Goal: Task Accomplishment & Management: Complete application form

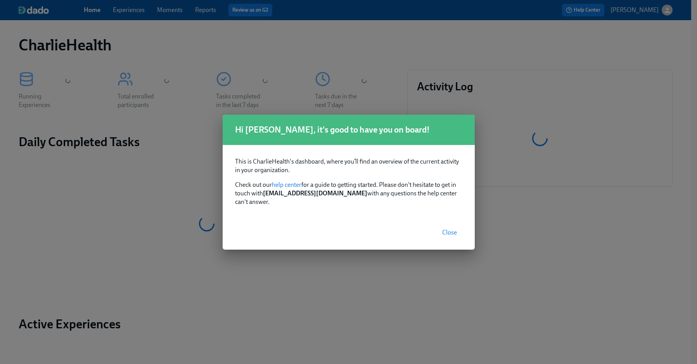
click at [453, 232] on span "Close" at bounding box center [449, 233] width 15 height 8
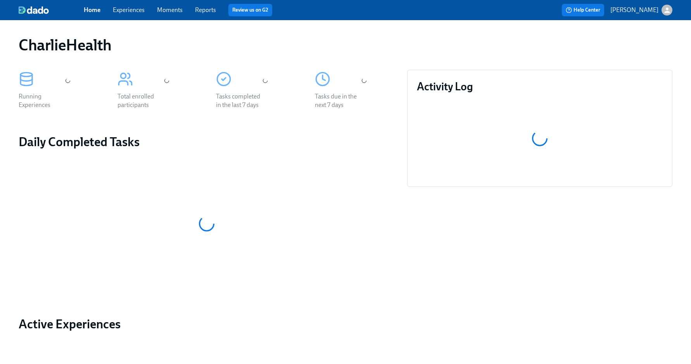
click at [131, 15] on div "Home Experiences Moments Reports Review us on G2" at bounding box center [231, 10] width 294 height 12
click at [134, 9] on link "Experiences" at bounding box center [129, 9] width 32 height 7
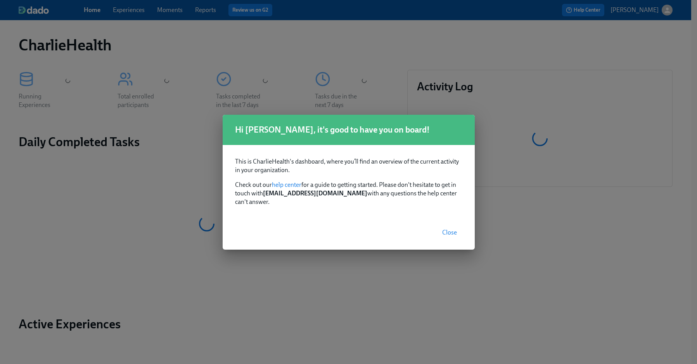
click at [446, 232] on button "Close" at bounding box center [450, 233] width 26 height 16
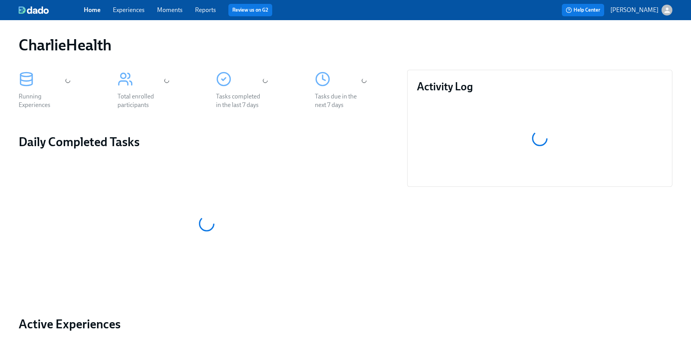
click at [126, 10] on link "Experiences" at bounding box center [129, 9] width 32 height 7
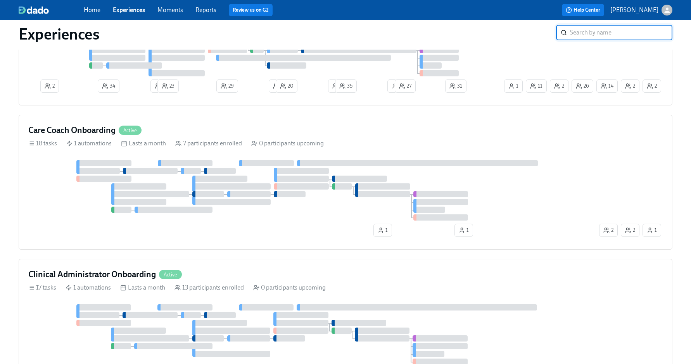
scroll to position [620, 0]
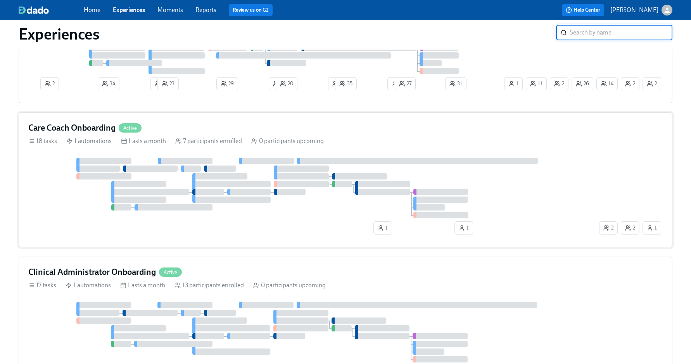
click at [360, 132] on div "Care Coach Onboarding Active" at bounding box center [345, 128] width 635 height 12
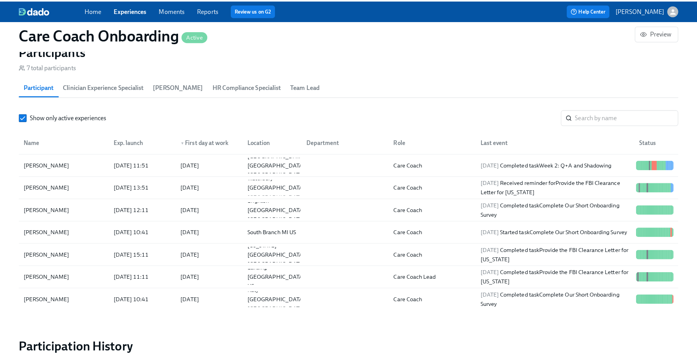
scroll to position [659, 0]
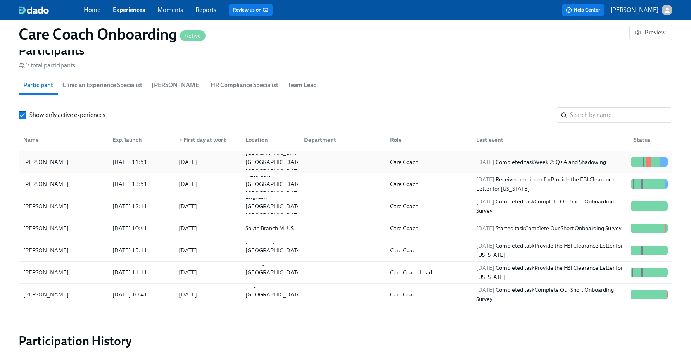
click at [358, 161] on div at bounding box center [341, 162] width 86 height 16
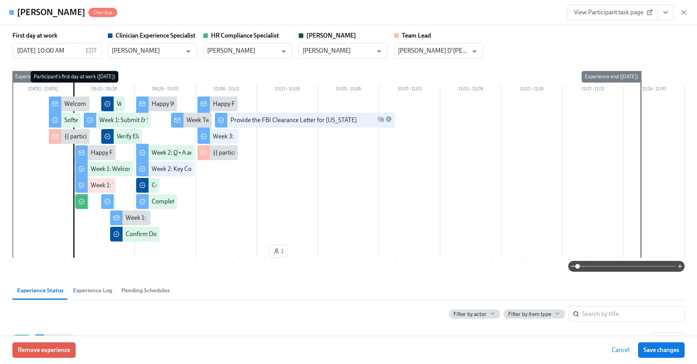
click at [664, 7] on button "View task page" at bounding box center [665, 13] width 16 height 16
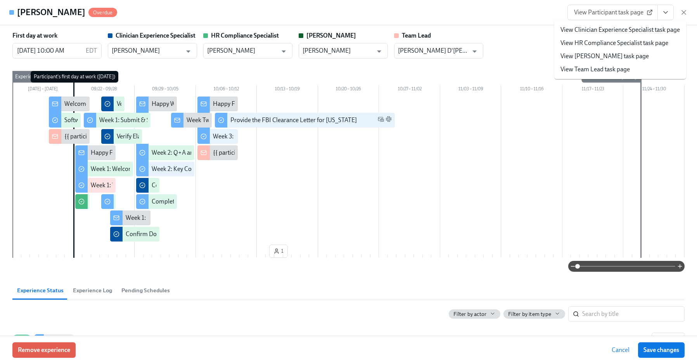
click at [525, 40] on div "First day at work 09/22/2025 10:00 AM EDT ​ Clinician Experience Specialist Kee…" at bounding box center [348, 44] width 672 height 27
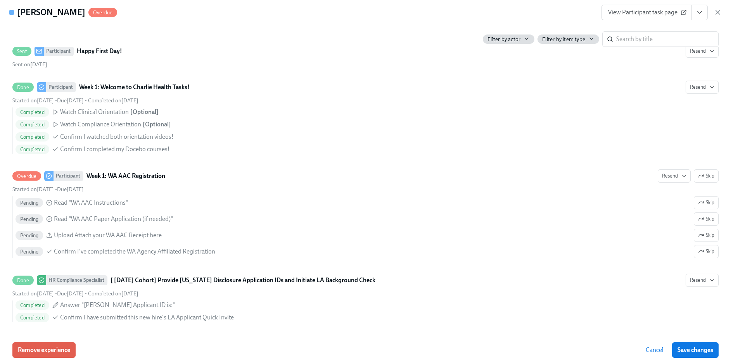
scroll to position [0, 3840]
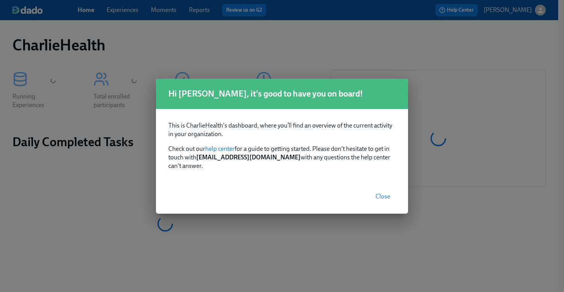
click at [385, 193] on span "Close" at bounding box center [382, 197] width 15 height 8
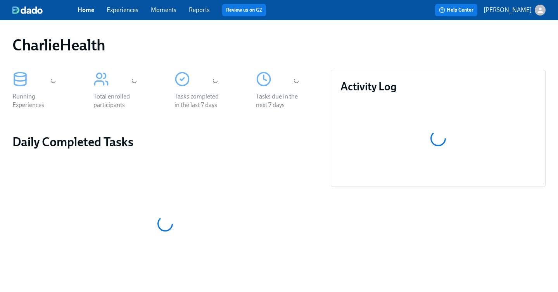
click at [118, 13] on link "Experiences" at bounding box center [123, 9] width 32 height 7
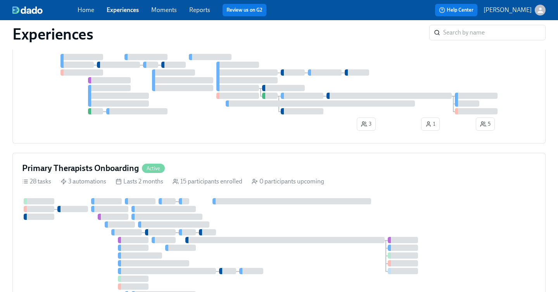
scroll to position [1151, 0]
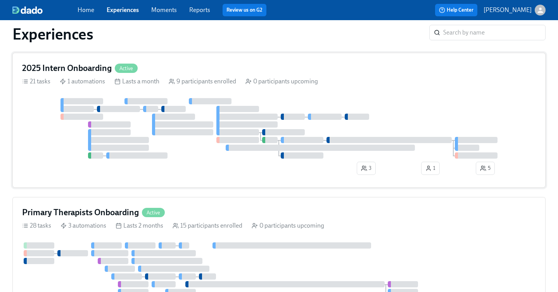
click at [354, 90] on div "2025 Intern Onboarding Active 21 tasks 1 automations Lasts a month 9 participan…" at bounding box center [278, 120] width 533 height 135
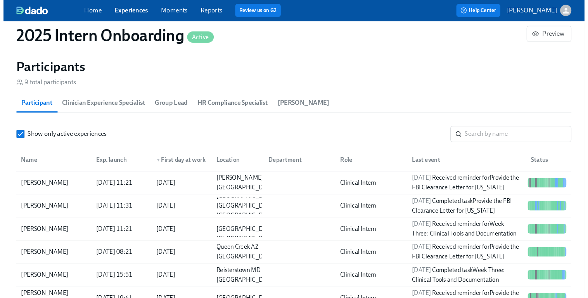
scroll to position [640, 0]
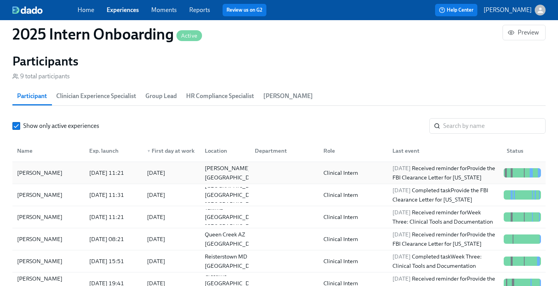
click at [57, 165] on div "Reagan Reed 2025/09/12 11:21 2025/09/15 Covington LA US Clinical Intern 2025/10…" at bounding box center [278, 173] width 533 height 22
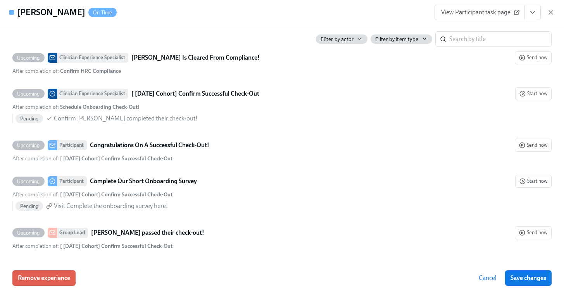
scroll to position [631, 0]
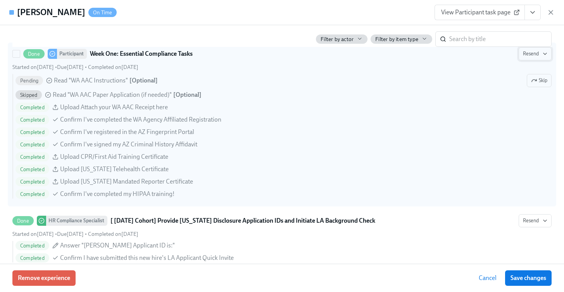
click at [542, 55] on icon "button" at bounding box center [545, 54] width 6 height 6
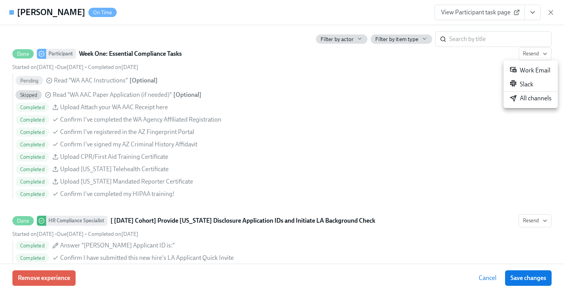
click at [363, 133] on div at bounding box center [282, 146] width 564 height 292
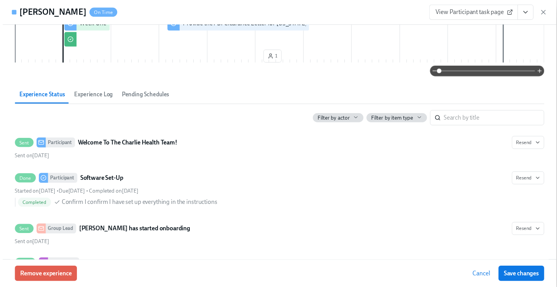
scroll to position [0, 0]
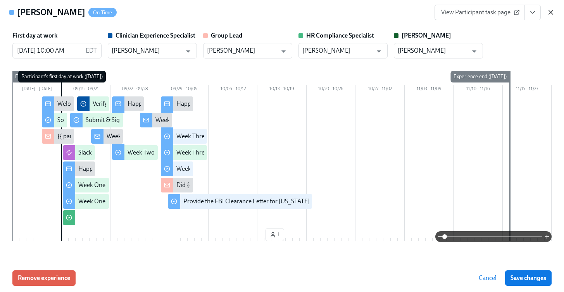
click at [550, 9] on icon "button" at bounding box center [551, 13] width 8 height 8
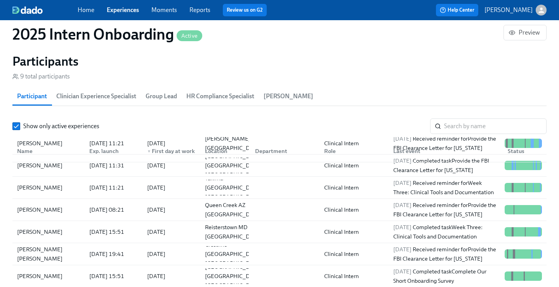
click at [129, 9] on link "Experiences" at bounding box center [123, 9] width 32 height 7
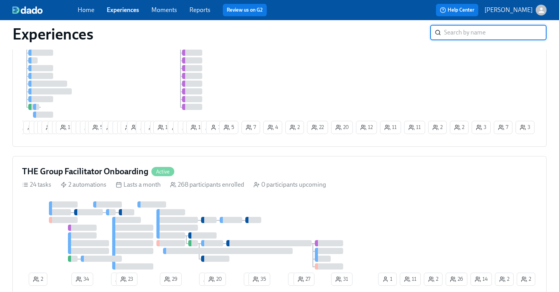
scroll to position [425, 0]
click at [334, 82] on div "3 16 21 3 1 13 10 4 8 11 7 4 6 5 53 10 6 8 9 18 2 9 2 14 2 16 12 6 6 3 11 8 1 5…" at bounding box center [279, 77] width 514 height 119
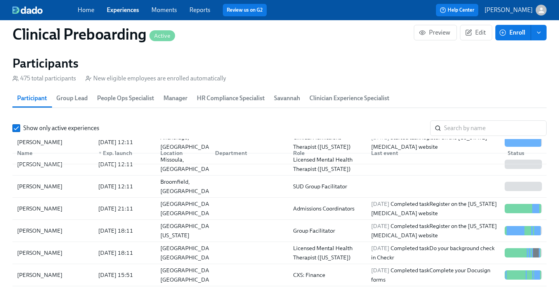
scroll to position [33, 0]
click at [451, 124] on input "search" at bounding box center [495, 128] width 102 height 16
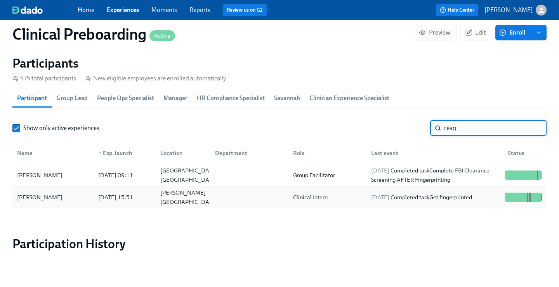
type input "reag"
click at [29, 206] on div "Reagan Reed 2025/08/18 15:51 Covington LA US Clinical Intern 2025/09/02 Complet…" at bounding box center [279, 197] width 534 height 22
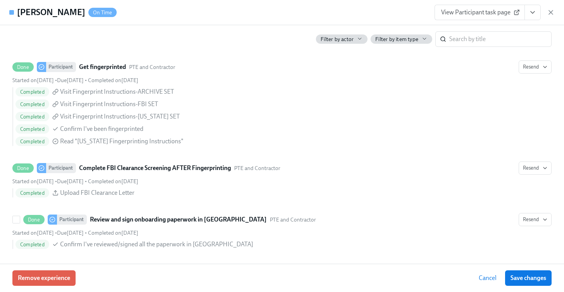
scroll to position [942, 0]
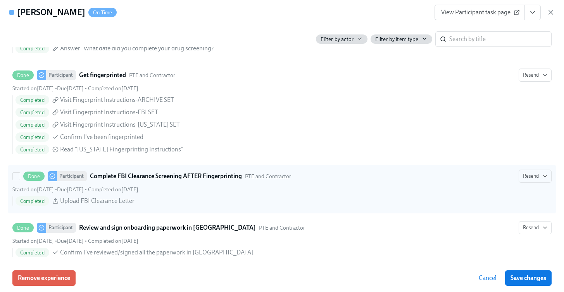
click at [314, 186] on div "Done Participant Complete FBI Clearance Screening AFTER Fingerprinting PTE and …" at bounding box center [282, 189] width 540 height 39
click at [20, 180] on input "Done Participant Complete FBI Clearance Screening AFTER Fingerprinting PTE and …" at bounding box center [16, 176] width 7 height 7
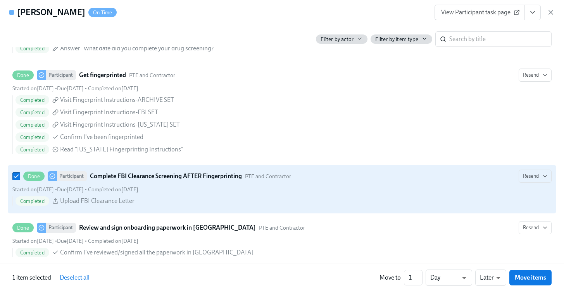
click at [314, 186] on div "Done Participant Complete FBI Clearance Screening AFTER Fingerprinting PTE and …" at bounding box center [282, 189] width 540 height 39
click at [20, 180] on input "Done Participant Complete FBI Clearance Screening AFTER Fingerprinting PTE and …" at bounding box center [16, 176] width 7 height 7
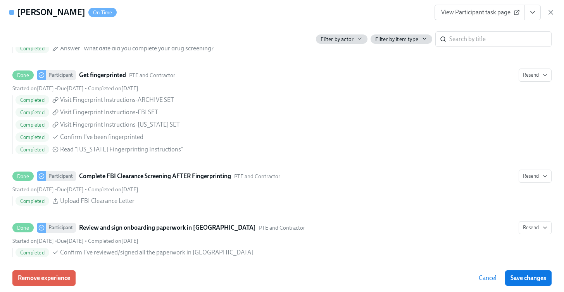
click at [510, 14] on span "View Participant task page" at bounding box center [479, 13] width 77 height 8
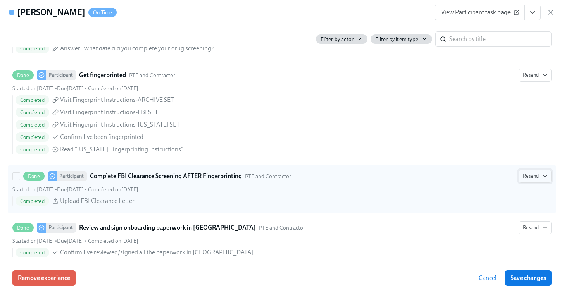
click at [521, 181] on button "Resend" at bounding box center [535, 176] width 33 height 13
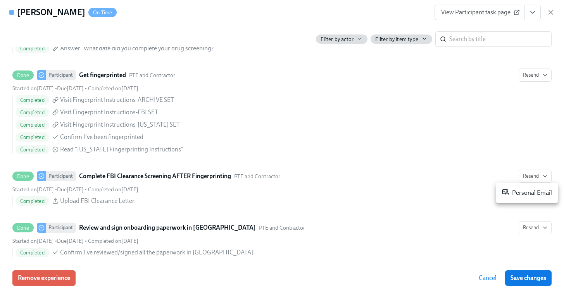
click at [531, 193] on div "Personal Email" at bounding box center [527, 192] width 50 height 9
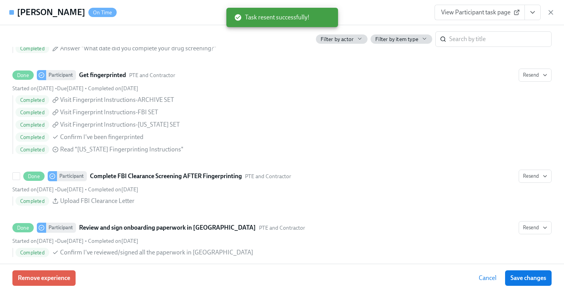
scroll to position [0, 9755]
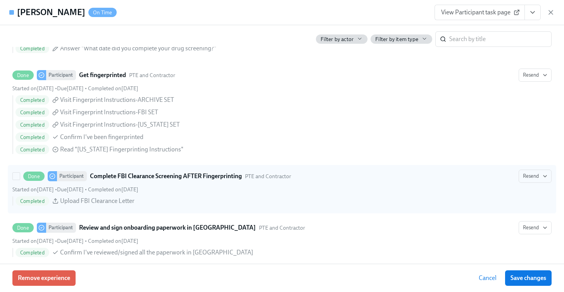
click at [182, 176] on strong "Complete FBI Clearance Screening AFTER Fingerprinting" at bounding box center [166, 176] width 152 height 9
click at [20, 176] on input "Done Participant Complete FBI Clearance Screening AFTER Fingerprinting PTE and …" at bounding box center [16, 176] width 7 height 7
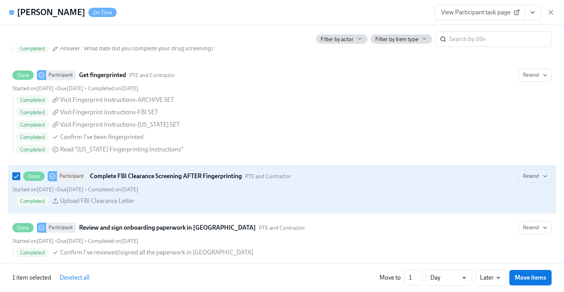
click at [182, 176] on strong "Complete FBI Clearance Screening AFTER Fingerprinting" at bounding box center [166, 176] width 152 height 9
click at [20, 176] on input "Done Participant Complete FBI Clearance Screening AFTER Fingerprinting PTE and …" at bounding box center [16, 176] width 7 height 7
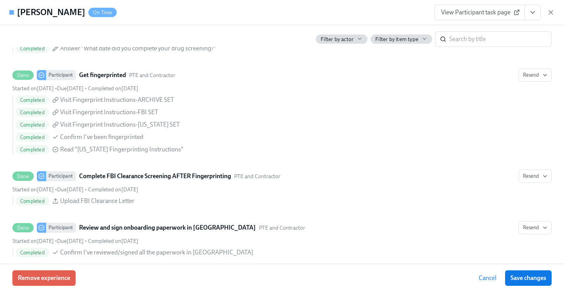
click at [497, 14] on span "View Participant task page" at bounding box center [479, 13] width 77 height 8
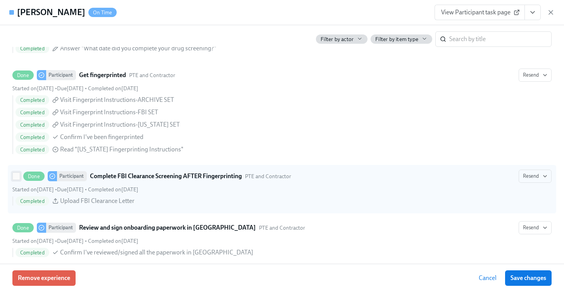
click at [16, 177] on input "Done Participant Complete FBI Clearance Screening AFTER Fingerprinting PTE and …" at bounding box center [16, 176] width 7 height 7
checkbox input "true"
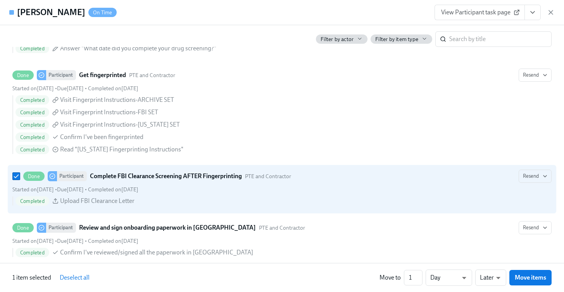
click at [535, 14] on icon "View task page" at bounding box center [533, 13] width 8 height 8
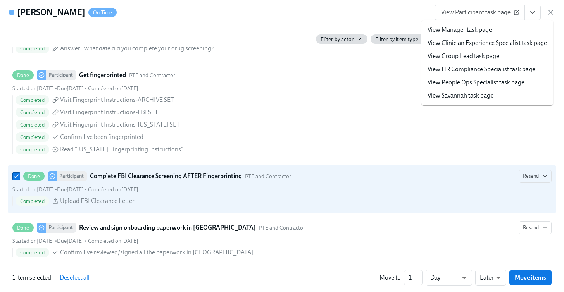
click at [534, 16] on icon "View task page" at bounding box center [533, 13] width 8 height 8
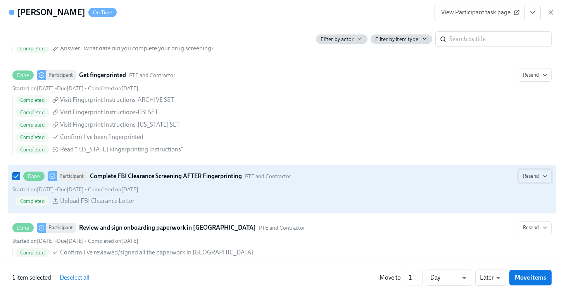
click at [542, 178] on icon "button" at bounding box center [545, 176] width 6 height 6
click at [538, 178] on div at bounding box center [282, 146] width 564 height 292
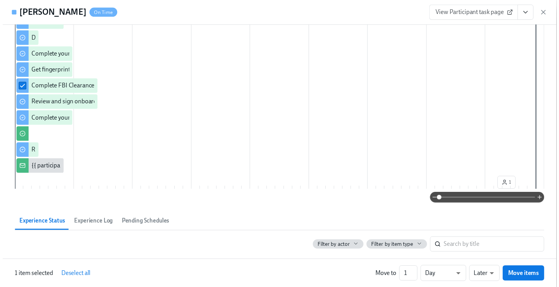
scroll to position [0, 0]
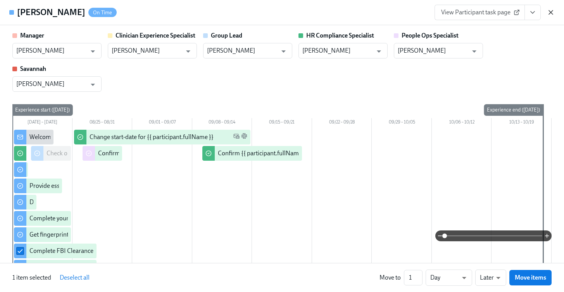
click at [554, 16] on icon "button" at bounding box center [551, 13] width 8 height 8
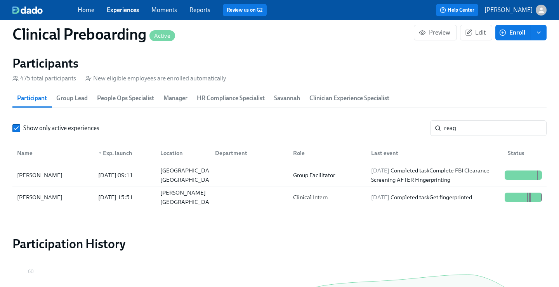
scroll to position [0, 9749]
click at [124, 15] on div "Home Experiences Moments Reports Review us on G2" at bounding box center [195, 10] width 234 height 12
click at [113, 10] on link "Experiences" at bounding box center [123, 9] width 32 height 7
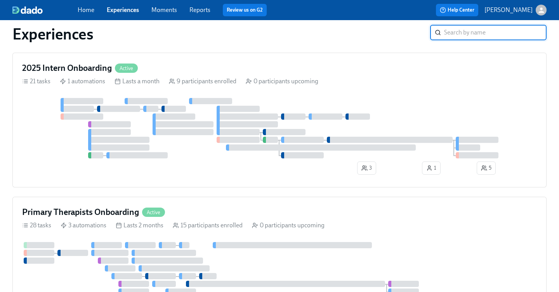
scroll to position [1136, 0]
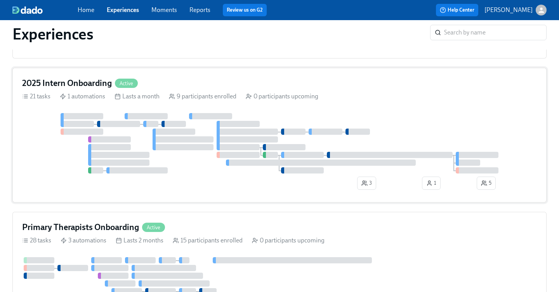
click at [245, 85] on div "2025 Intern Onboarding Active" at bounding box center [279, 84] width 514 height 12
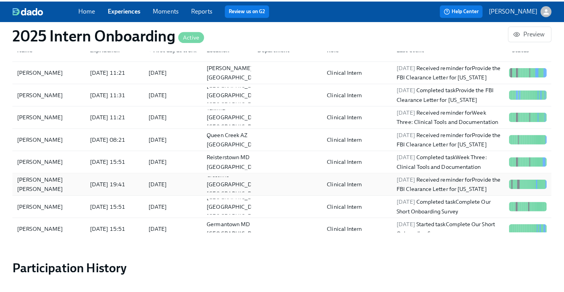
scroll to position [702, 0]
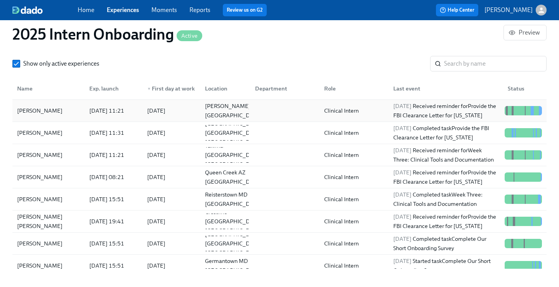
click at [51, 106] on div "Reagan Reed" at bounding box center [40, 110] width 52 height 9
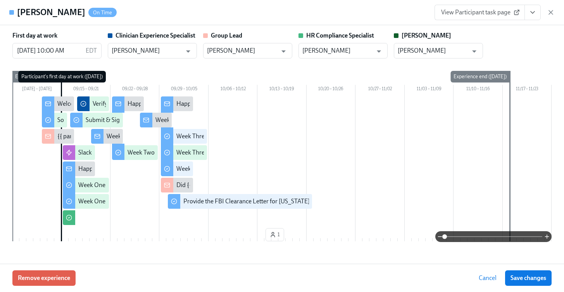
click at [534, 16] on button "View task page" at bounding box center [533, 13] width 16 height 16
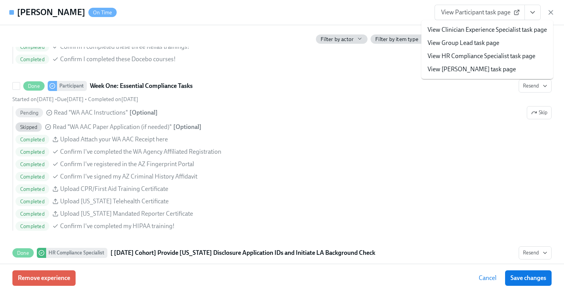
scroll to position [598, 0]
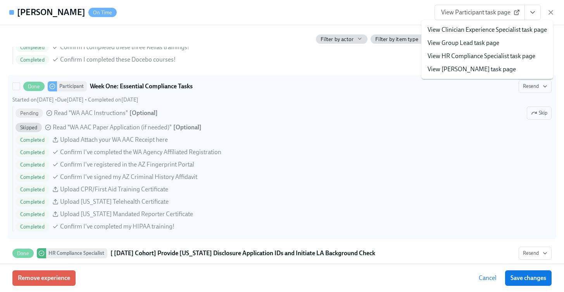
click at [318, 152] on div "Completed Confirm I've completed the WA Agency Affiliated Registration" at bounding box center [284, 152] width 536 height 9
click at [20, 90] on input "Done Participant Week One: Essential Compliance Tasks Resend Started on Septemb…" at bounding box center [16, 86] width 7 height 7
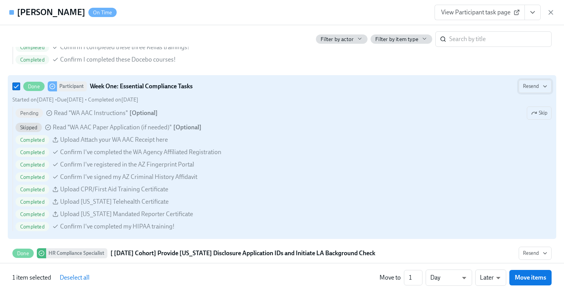
click at [529, 84] on span "Resend" at bounding box center [535, 87] width 24 height 8
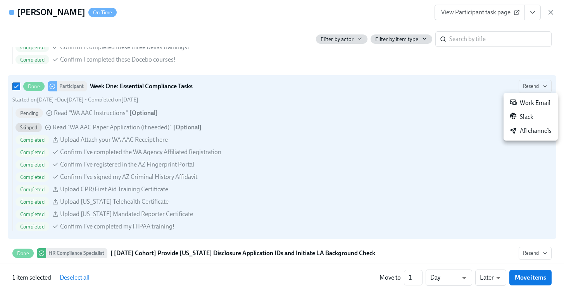
click at [338, 156] on div at bounding box center [282, 146] width 564 height 292
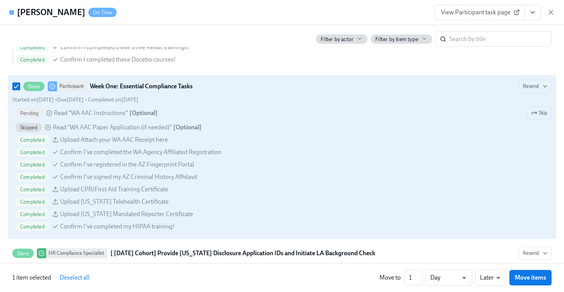
click at [208, 165] on div "Completed Confirm I've registered in the AZ Fingerprint Portal" at bounding box center [284, 164] width 536 height 9
click at [20, 90] on input "Done Participant Week One: Essential Compliance Tasks Resend Started on Septemb…" at bounding box center [16, 86] width 7 height 7
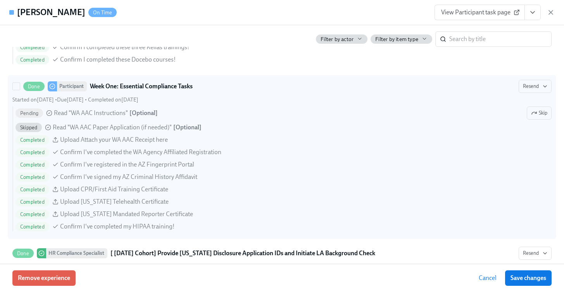
click at [208, 165] on div "Completed Confirm I've registered in the AZ Fingerprint Portal" at bounding box center [284, 164] width 536 height 9
click at [20, 90] on input "Done Participant Week One: Essential Compliance Tasks Resend Started on Septemb…" at bounding box center [16, 86] width 7 height 7
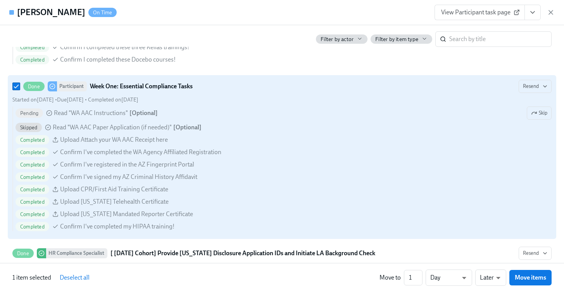
click at [208, 165] on div "Completed Confirm I've registered in the AZ Fingerprint Portal" at bounding box center [284, 164] width 536 height 9
click at [20, 90] on input "Done Participant Week One: Essential Compliance Tasks Resend Started on Septemb…" at bounding box center [16, 86] width 7 height 7
checkbox input "false"
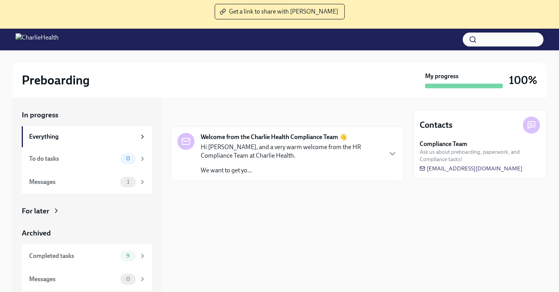
scroll to position [80, 0]
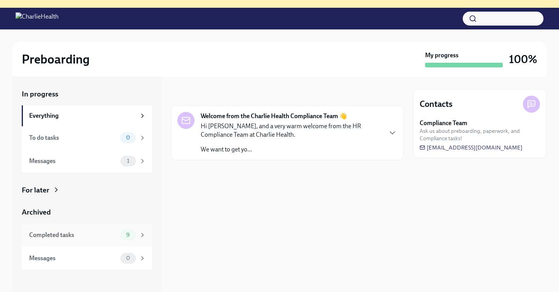
click at [97, 236] on div "Completed tasks" at bounding box center [73, 235] width 88 height 9
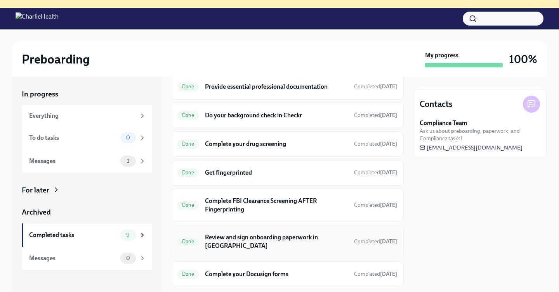
scroll to position [27, 0]
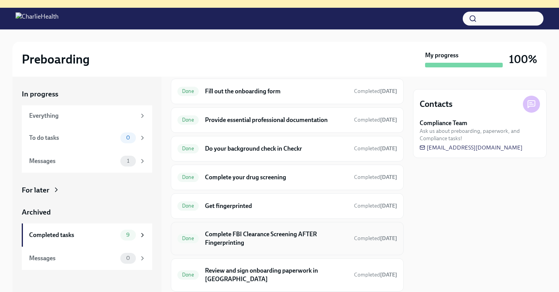
click at [254, 227] on div "Done Complete FBI Clearance Screening AFTER Fingerprinting Completed Aug 30th" at bounding box center [287, 238] width 233 height 33
click at [243, 234] on h6 "Complete FBI Clearance Screening AFTER Fingerprinting" at bounding box center [276, 238] width 143 height 17
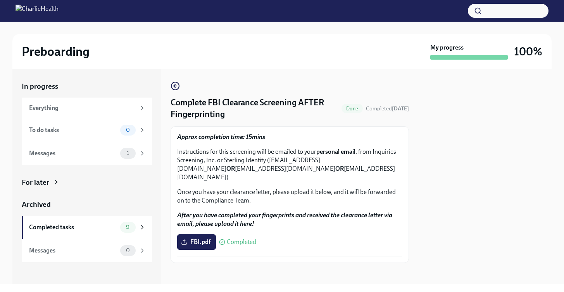
click at [242, 239] on span "Completed" at bounding box center [241, 242] width 29 height 6
click at [210, 239] on span "FBI.pdf" at bounding box center [197, 243] width 28 height 8
click at [0, 0] on input "FBI.pdf" at bounding box center [0, 0] width 0 height 0
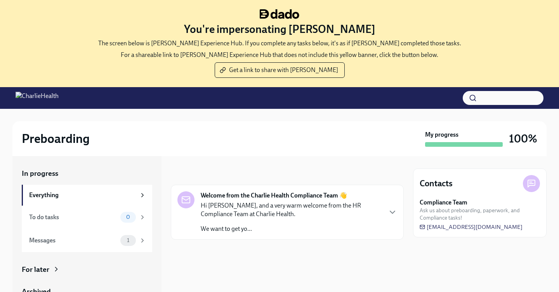
scroll to position [80, 0]
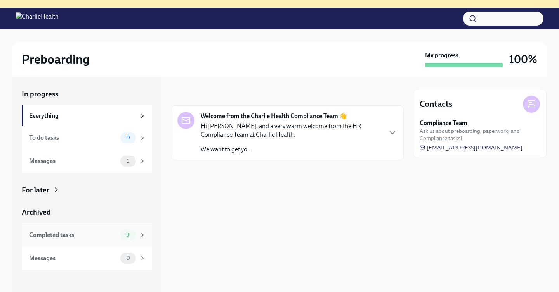
click at [111, 230] on div "Completed tasks 9" at bounding box center [87, 235] width 117 height 11
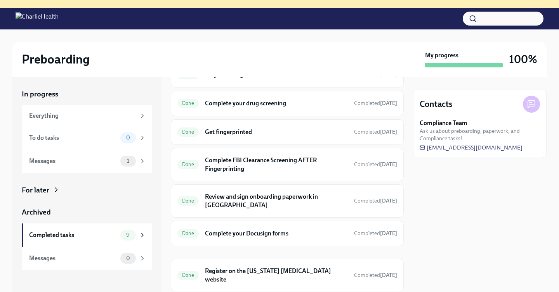
scroll to position [118, 0]
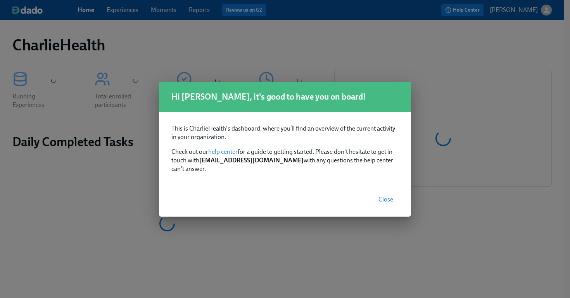
click at [392, 196] on span "Close" at bounding box center [386, 200] width 15 height 8
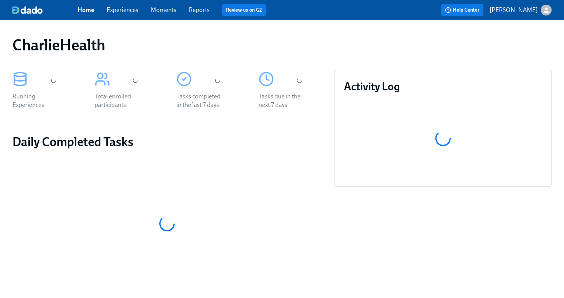
click at [128, 9] on link "Experiences" at bounding box center [123, 9] width 32 height 7
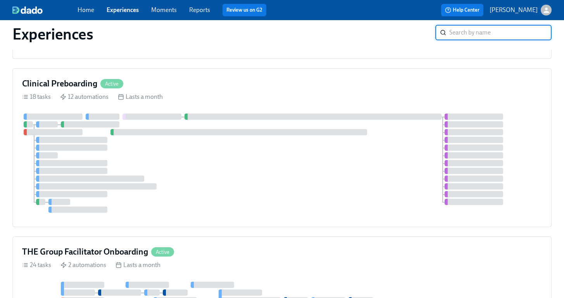
scroll to position [441, 0]
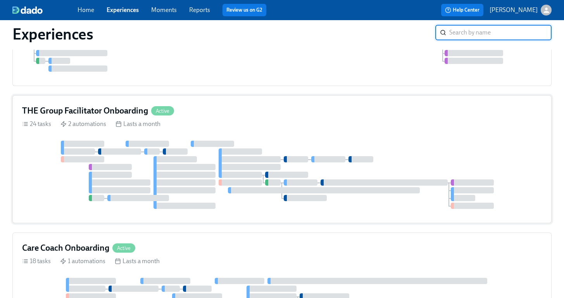
click at [228, 108] on div "THE Group Facilitator Onboarding Active" at bounding box center [282, 111] width 520 height 12
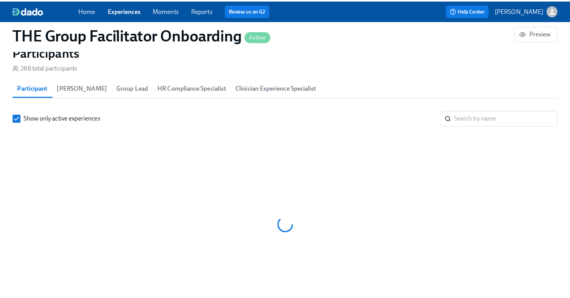
scroll to position [0, 10169]
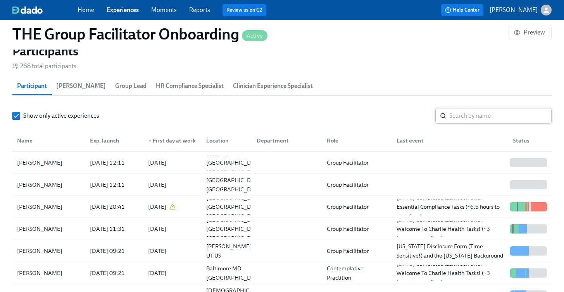
click at [479, 116] on input "search" at bounding box center [501, 116] width 102 height 16
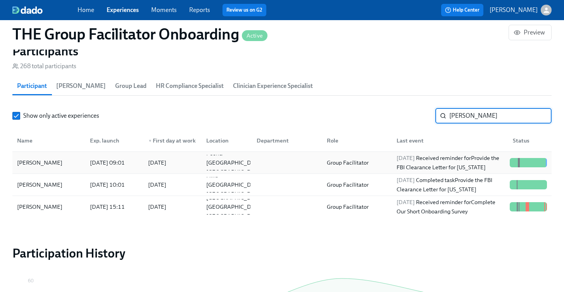
type input "alexis"
click at [54, 164] on div "[PERSON_NAME]" at bounding box center [40, 162] width 52 height 9
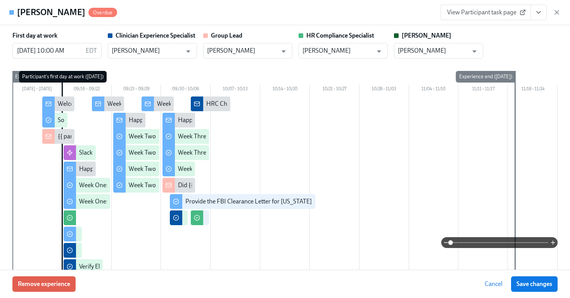
click at [538, 10] on icon "View task page" at bounding box center [539, 13] width 8 height 8
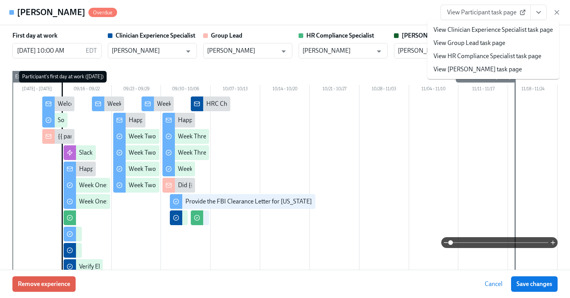
click at [503, 59] on link "View HR Compliance Specialist task page" at bounding box center [488, 56] width 108 height 9
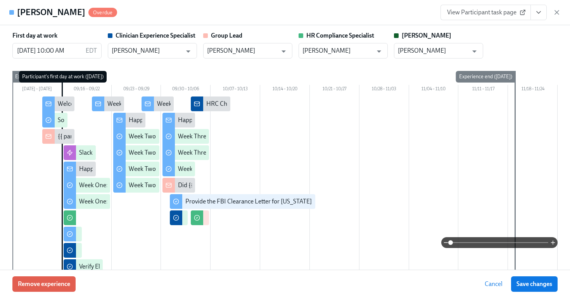
scroll to position [0, 11098]
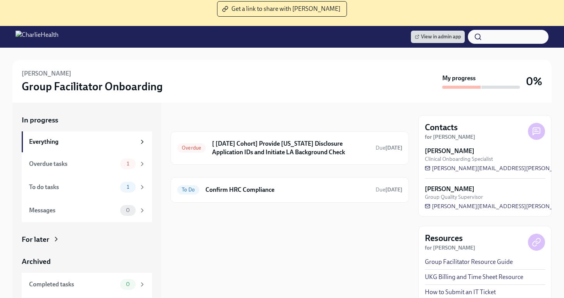
scroll to position [71, 0]
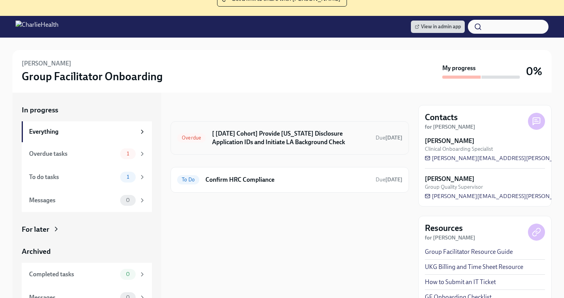
click at [284, 141] on h6 "[ [DATE] Cohort] Provide [US_STATE] Disclosure Application IDs and Initiate LA …" at bounding box center [290, 138] width 157 height 17
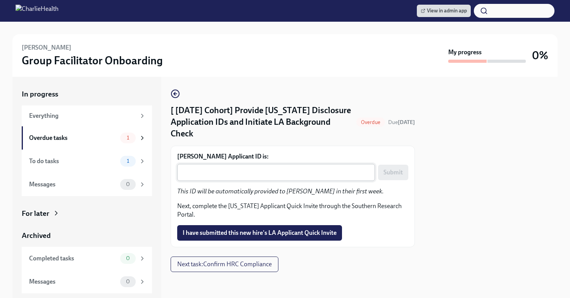
click at [237, 168] on textarea "[PERSON_NAME] Applicant ID is:" at bounding box center [276, 172] width 188 height 9
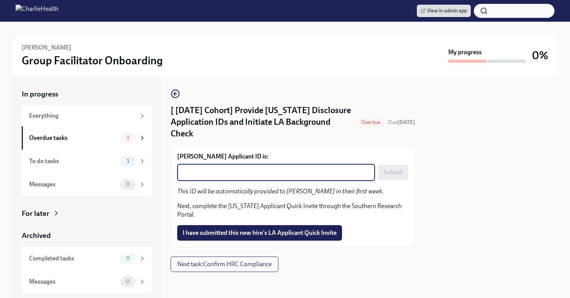
paste textarea "1258316"
type textarea "1258316"
click at [392, 169] on span "Submit" at bounding box center [393, 173] width 19 height 8
